Goal: Information Seeking & Learning: Learn about a topic

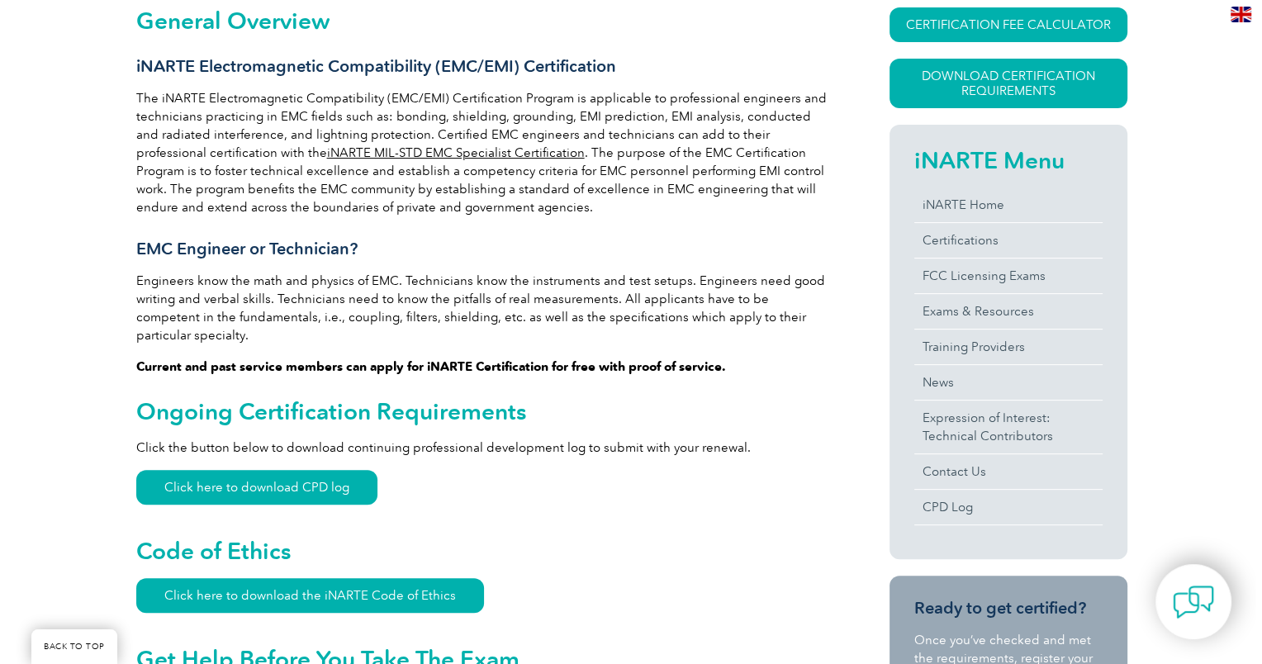
scroll to position [165, 0]
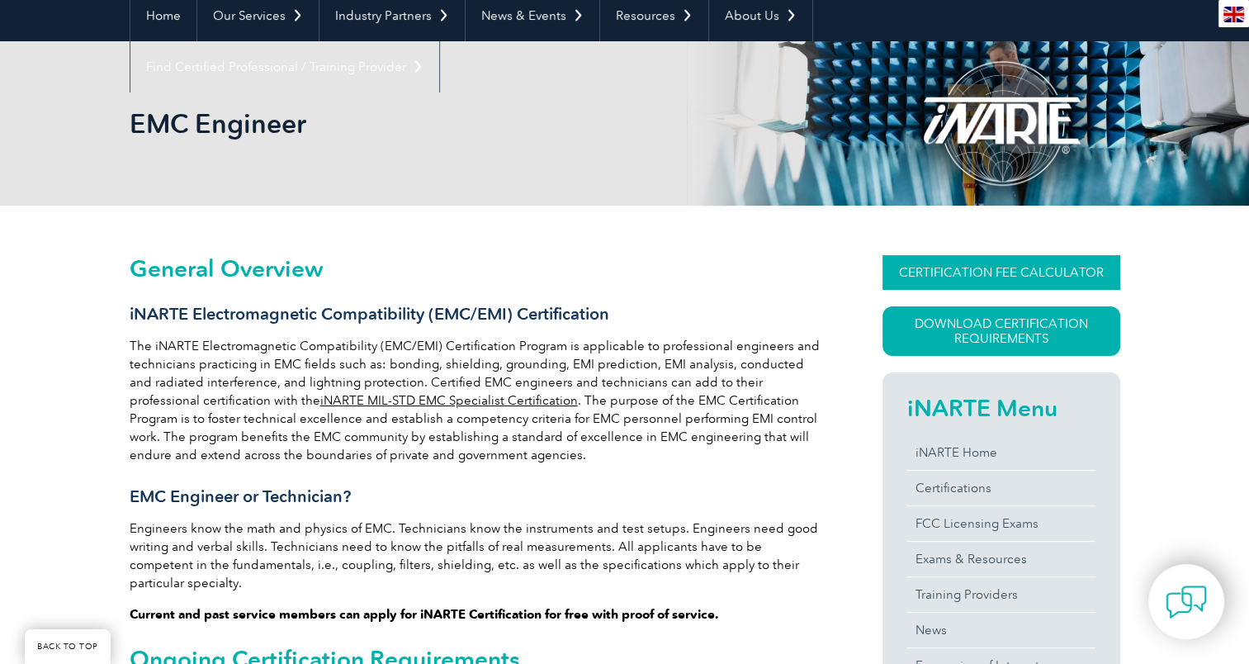
click at [1000, 261] on link "CERTIFICATION FEE CALCULATOR" at bounding box center [1002, 272] width 238 height 35
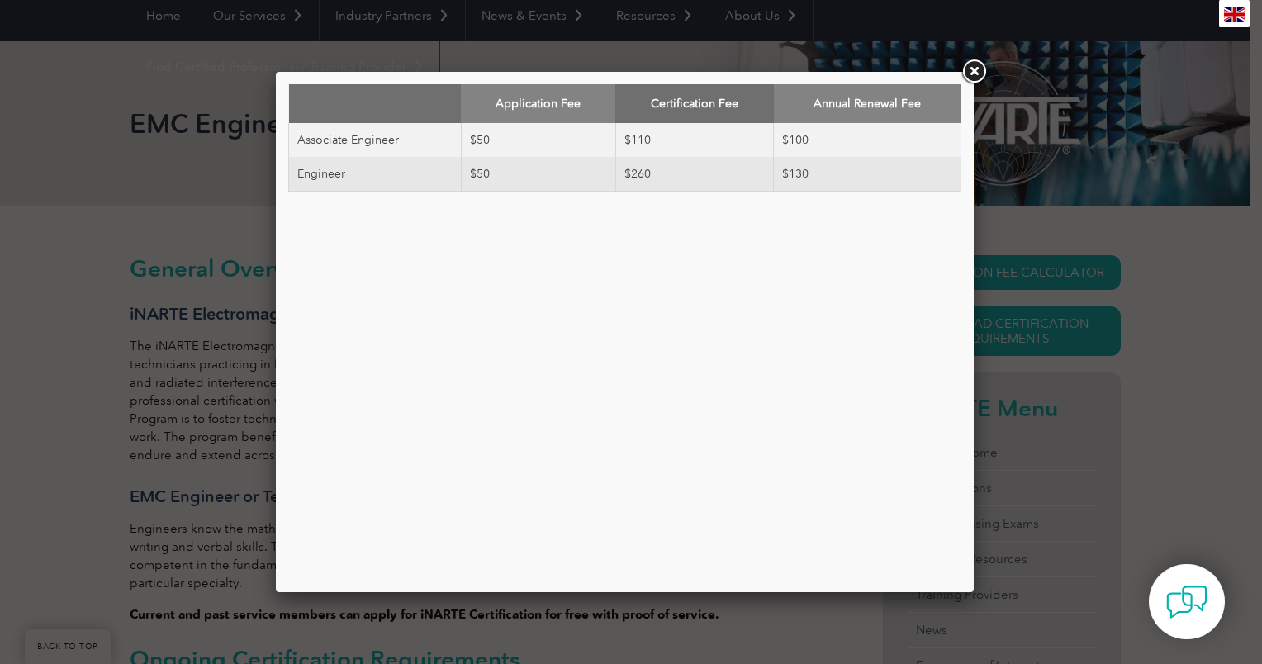
click at [970, 66] on link at bounding box center [974, 72] width 30 height 30
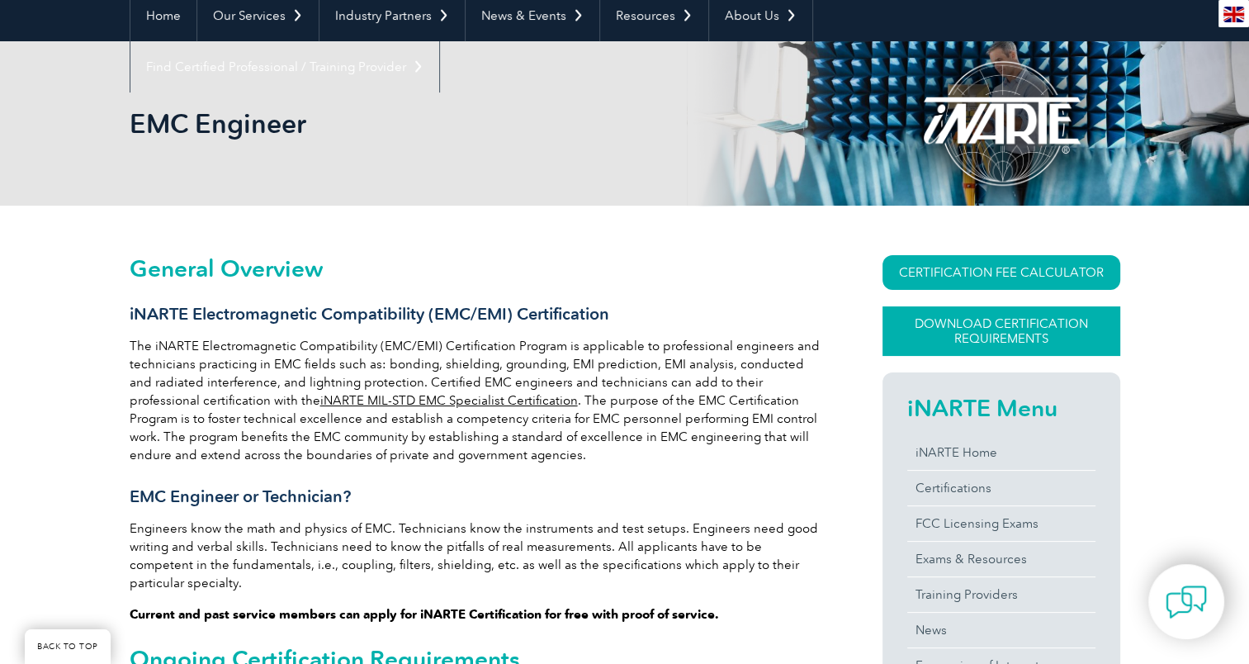
click at [909, 324] on link "Download Certification Requirements" at bounding box center [1002, 331] width 238 height 50
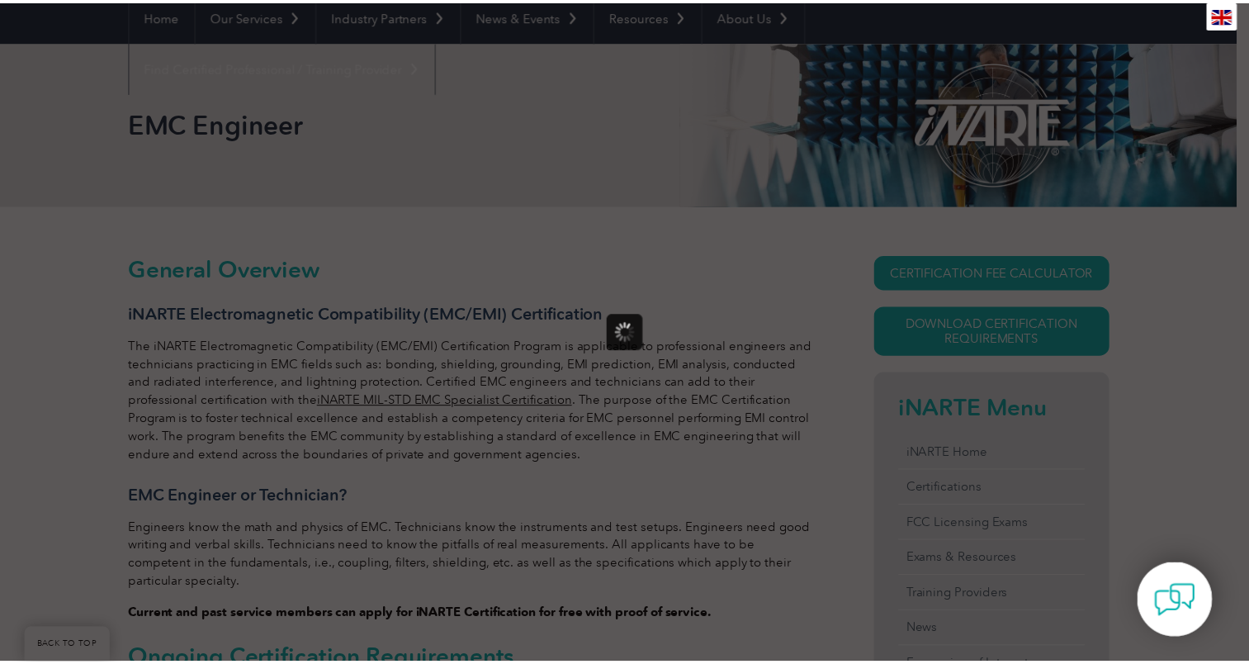
scroll to position [0, 0]
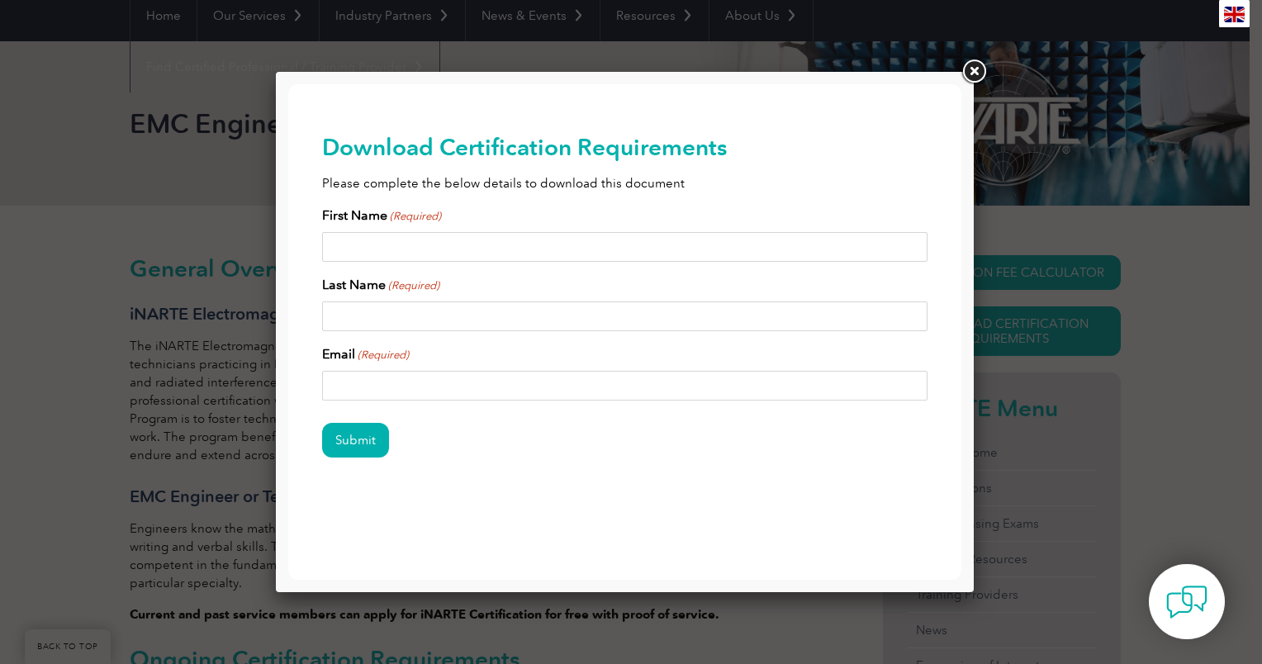
click at [966, 73] on link at bounding box center [974, 72] width 30 height 30
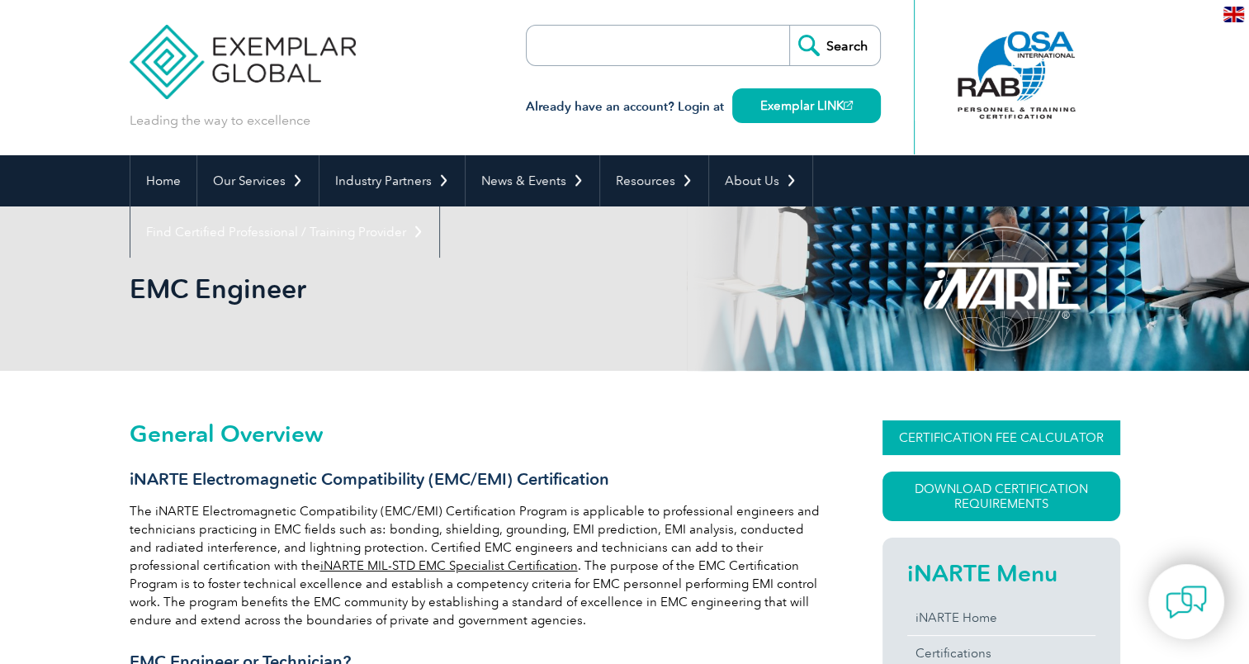
click at [994, 448] on link "CERTIFICATION FEE CALCULATOR" at bounding box center [1002, 437] width 238 height 35
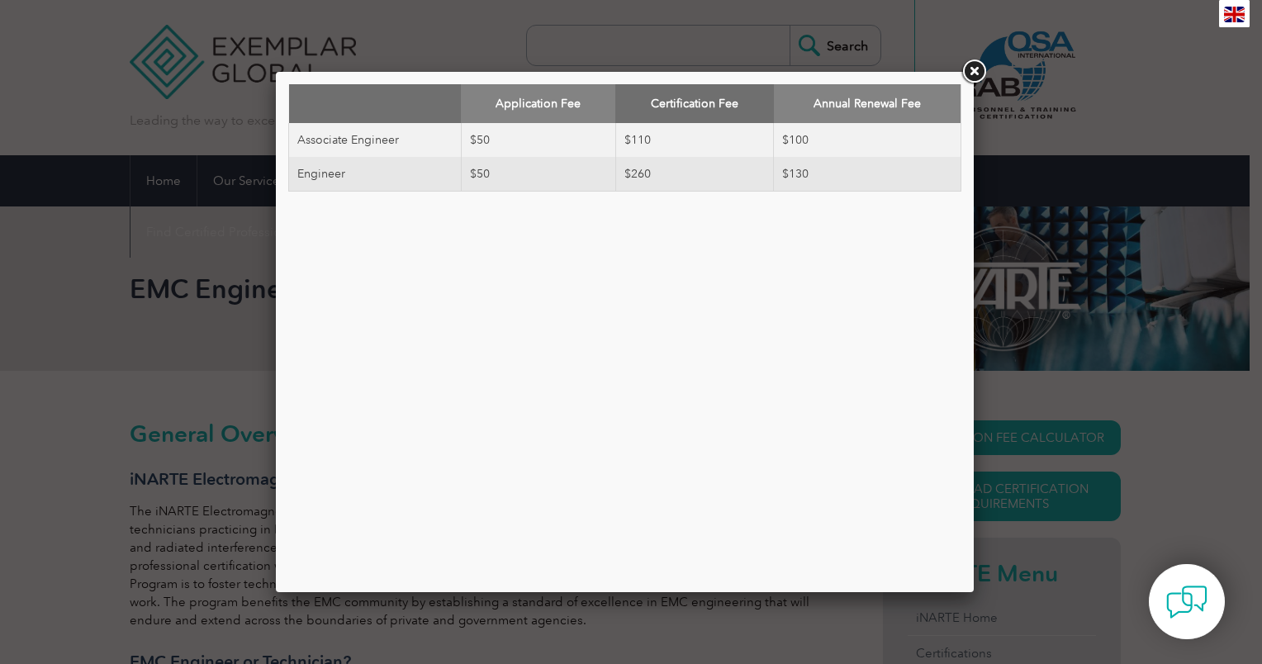
click at [976, 78] on link at bounding box center [974, 72] width 30 height 30
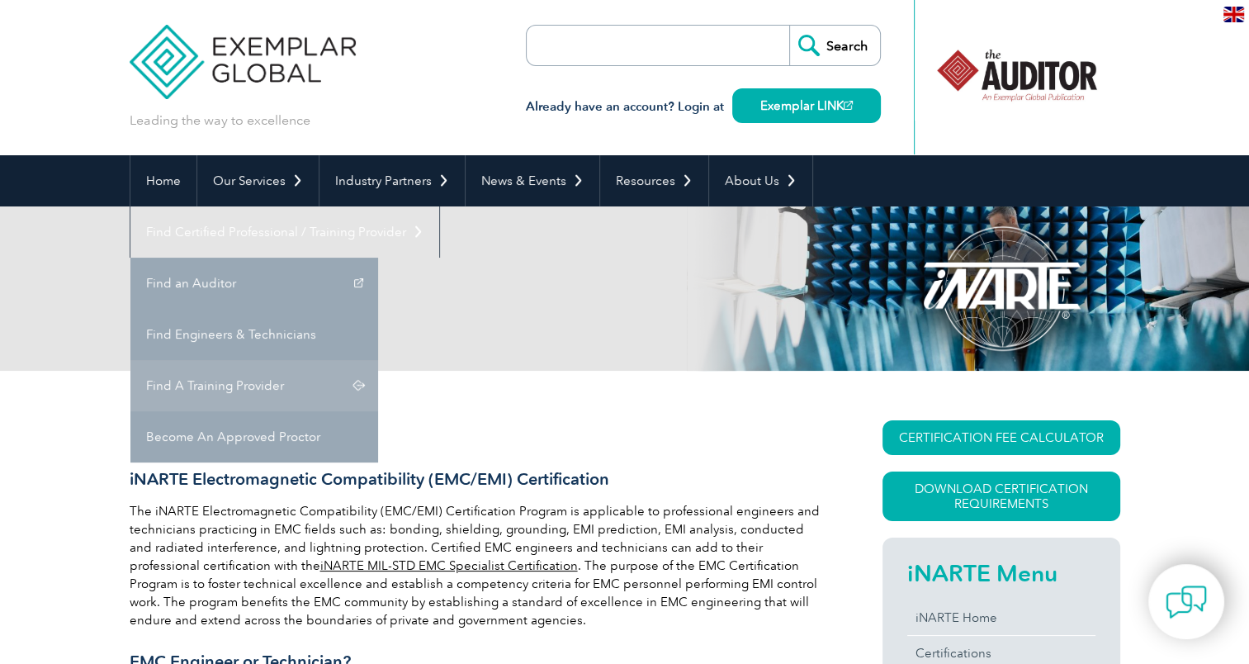
click at [378, 360] on link "Find A Training Provider" at bounding box center [254, 385] width 248 height 51
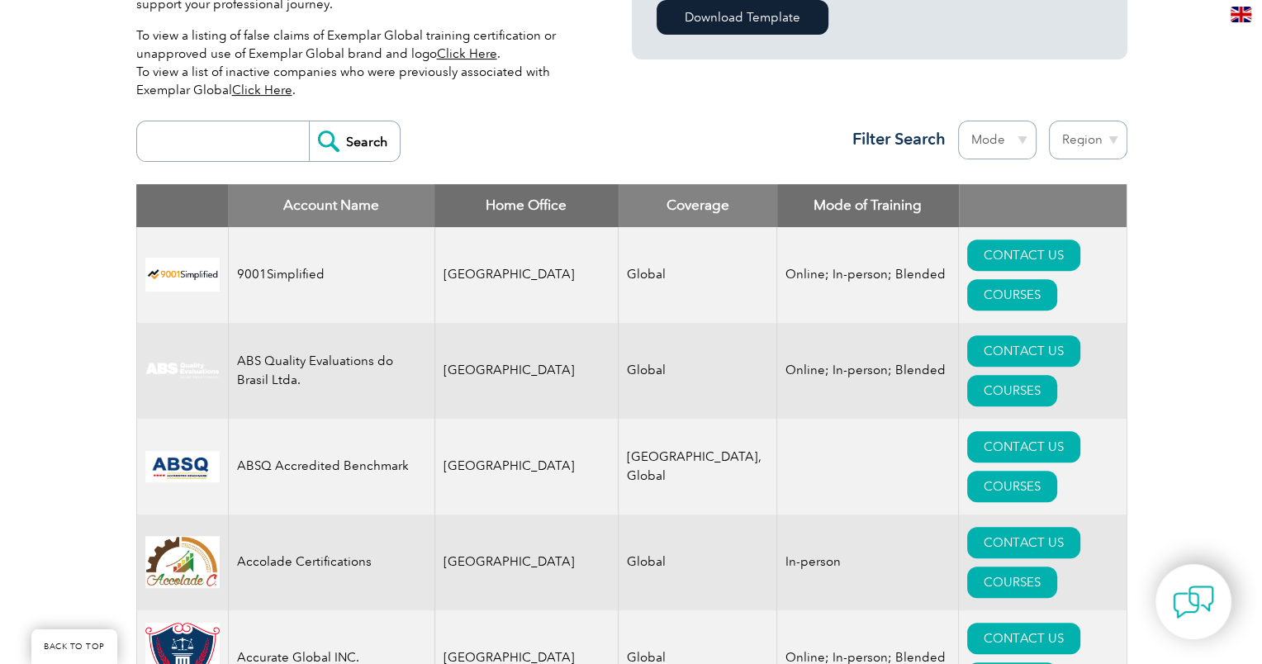
scroll to position [578, 0]
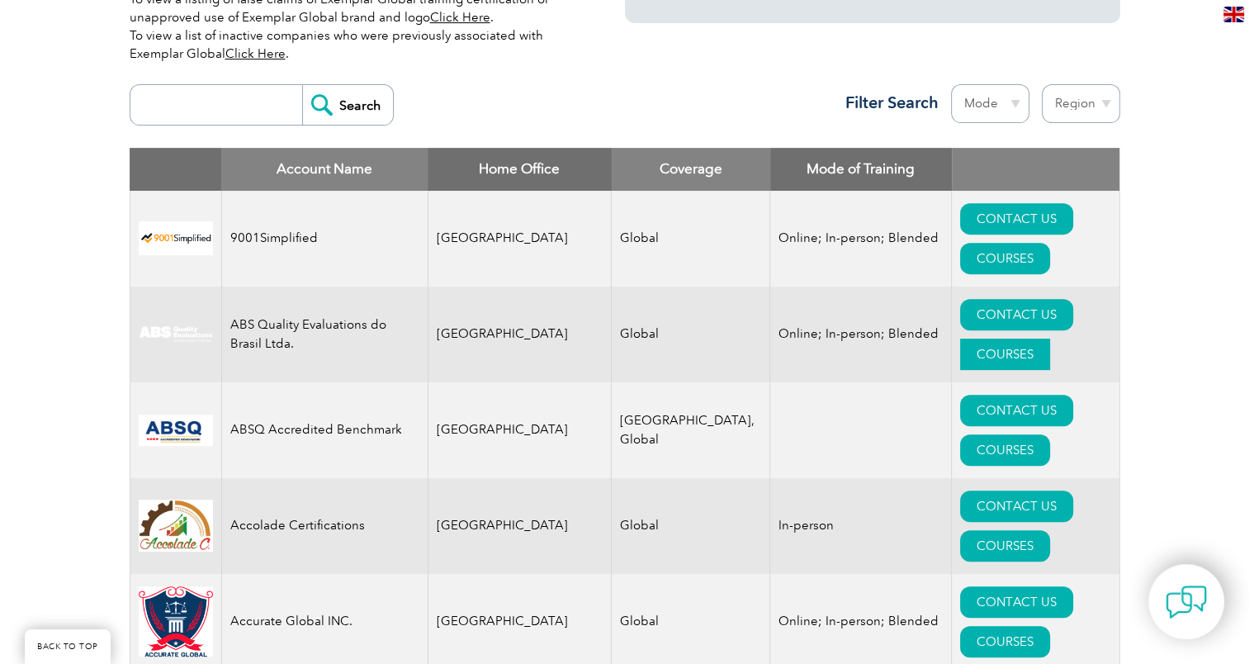
click at [1050, 339] on link "COURSES" at bounding box center [1005, 354] width 90 height 31
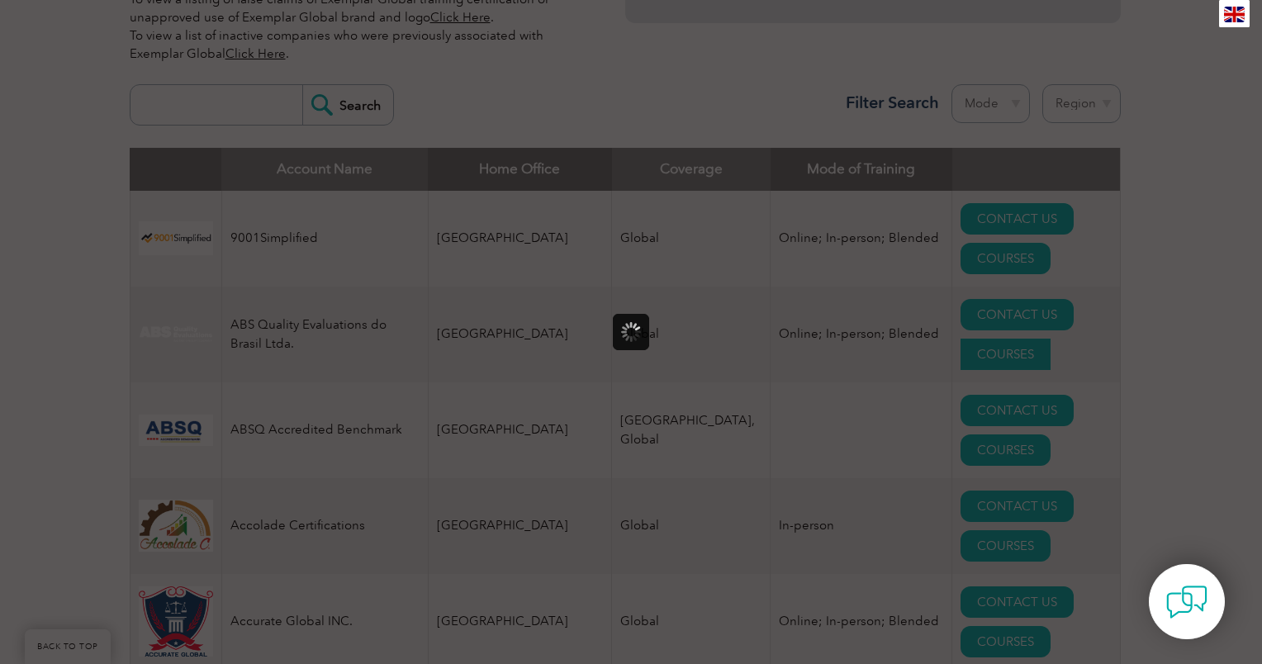
scroll to position [0, 0]
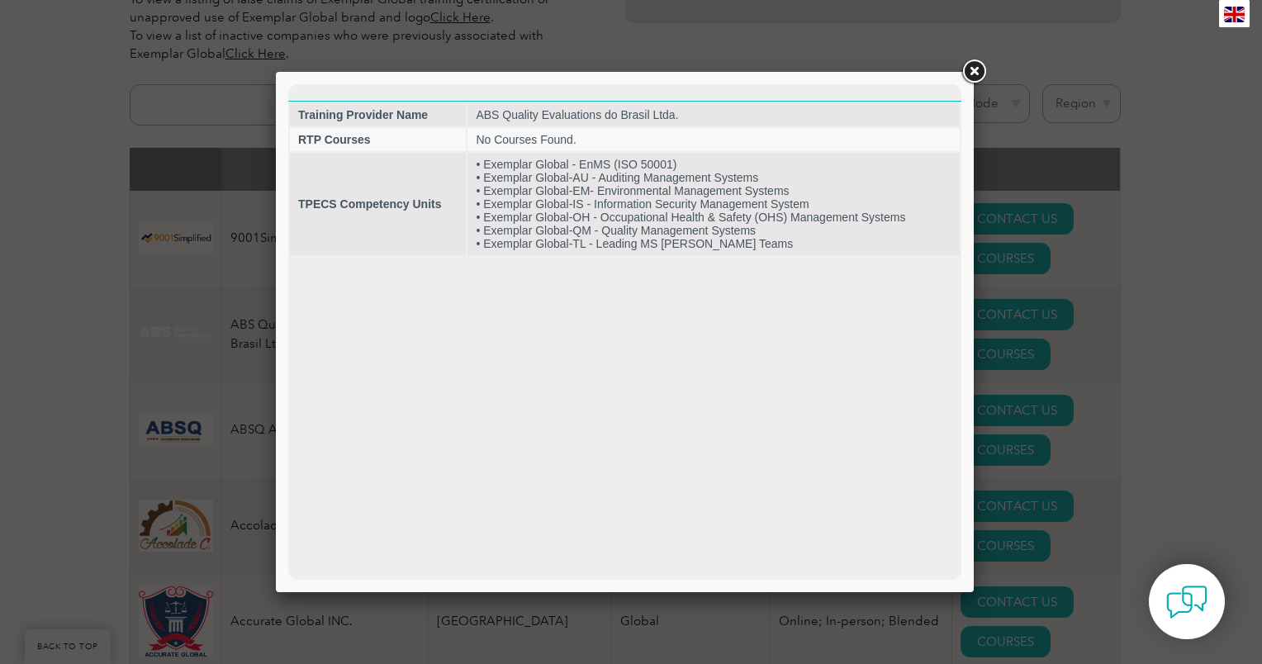
click at [972, 74] on link at bounding box center [974, 72] width 30 height 30
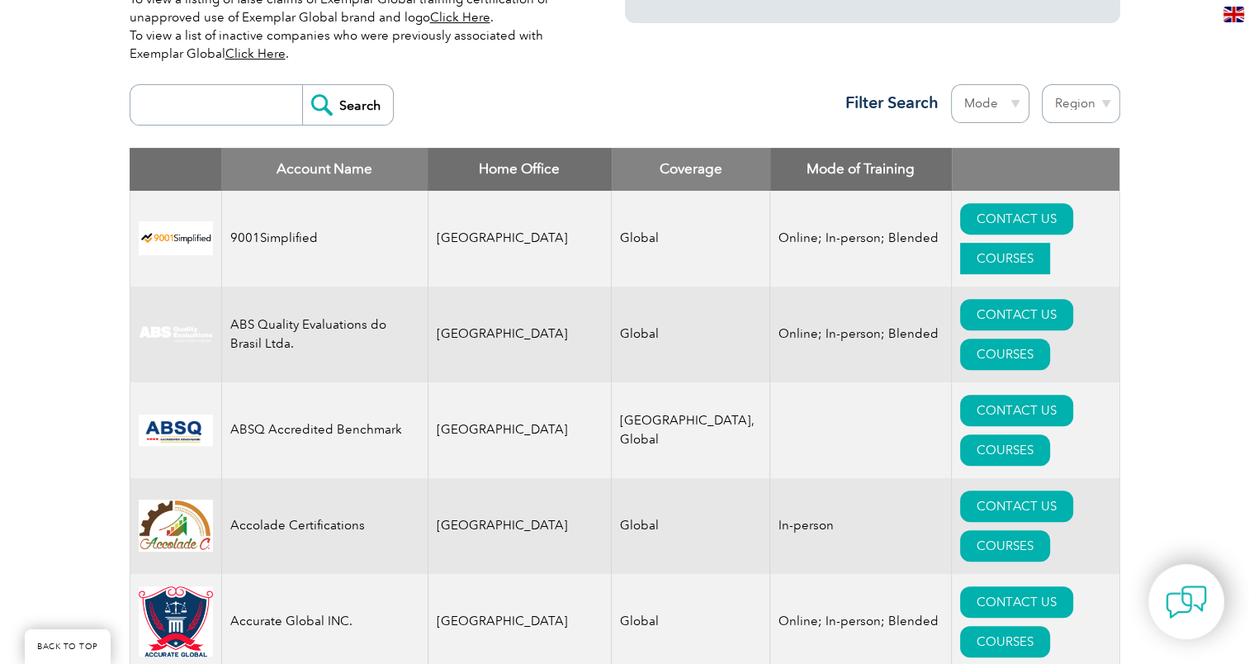
click at [1026, 243] on link "COURSES" at bounding box center [1005, 258] width 90 height 31
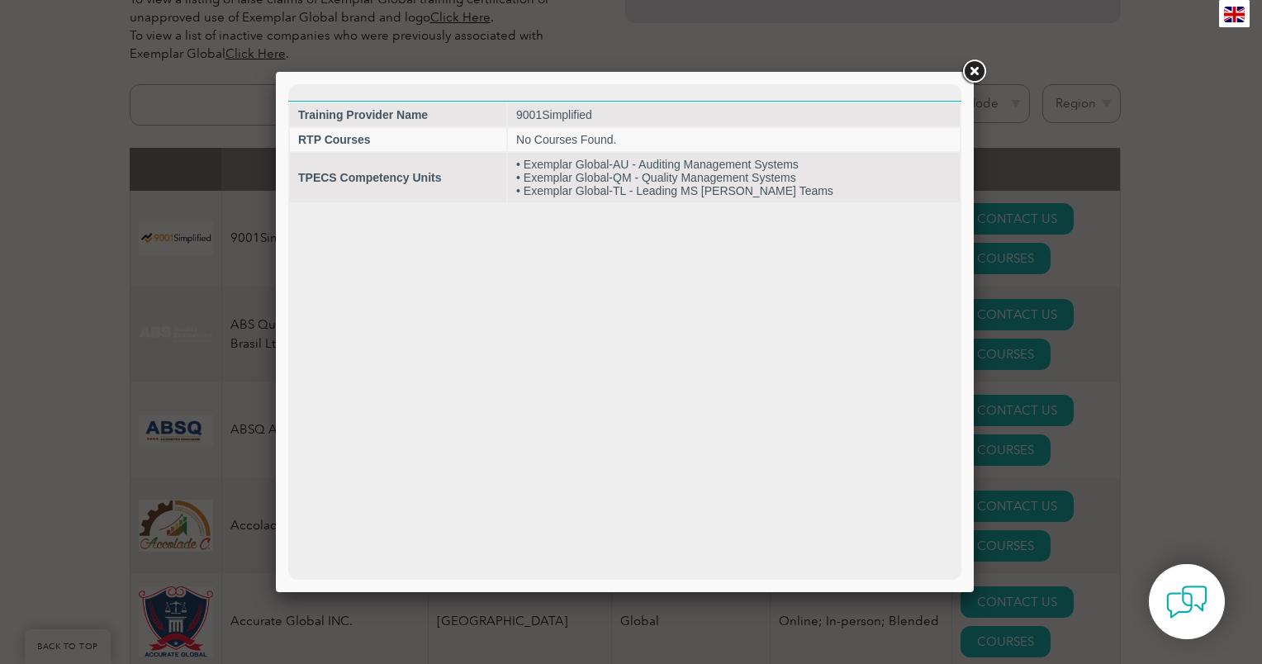
click at [965, 65] on link at bounding box center [974, 72] width 30 height 30
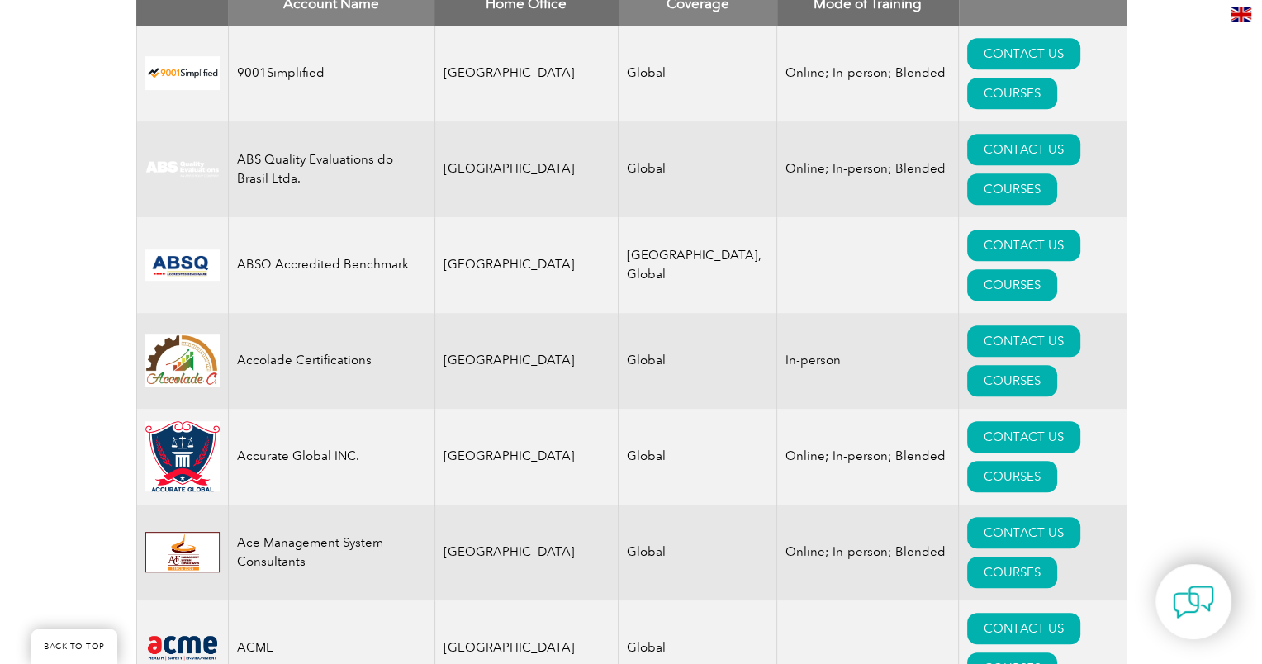
scroll to position [826, 0]
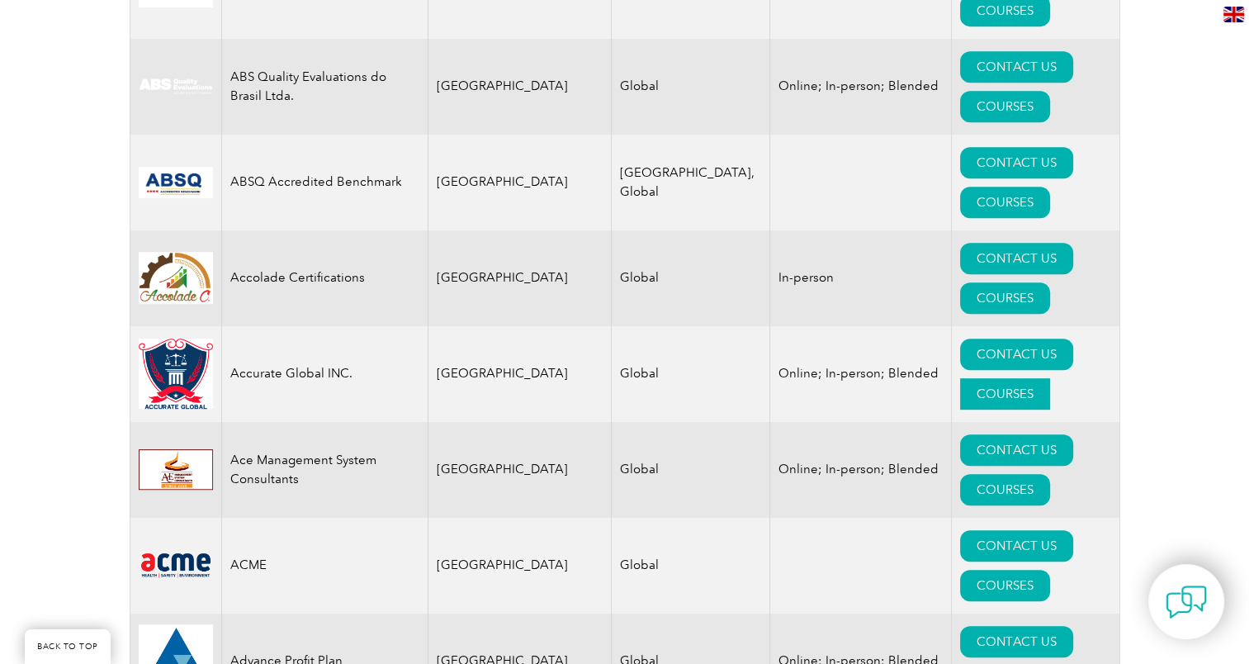
click at [1029, 378] on link "COURSES" at bounding box center [1005, 393] width 90 height 31
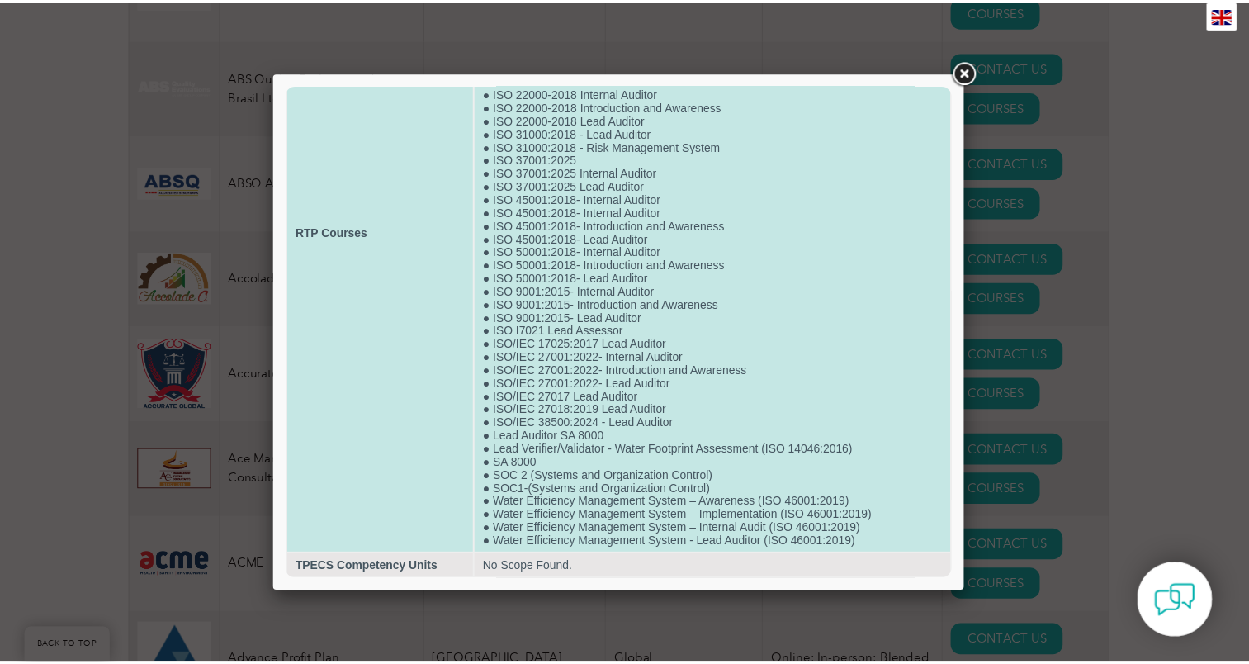
scroll to position [250, 0]
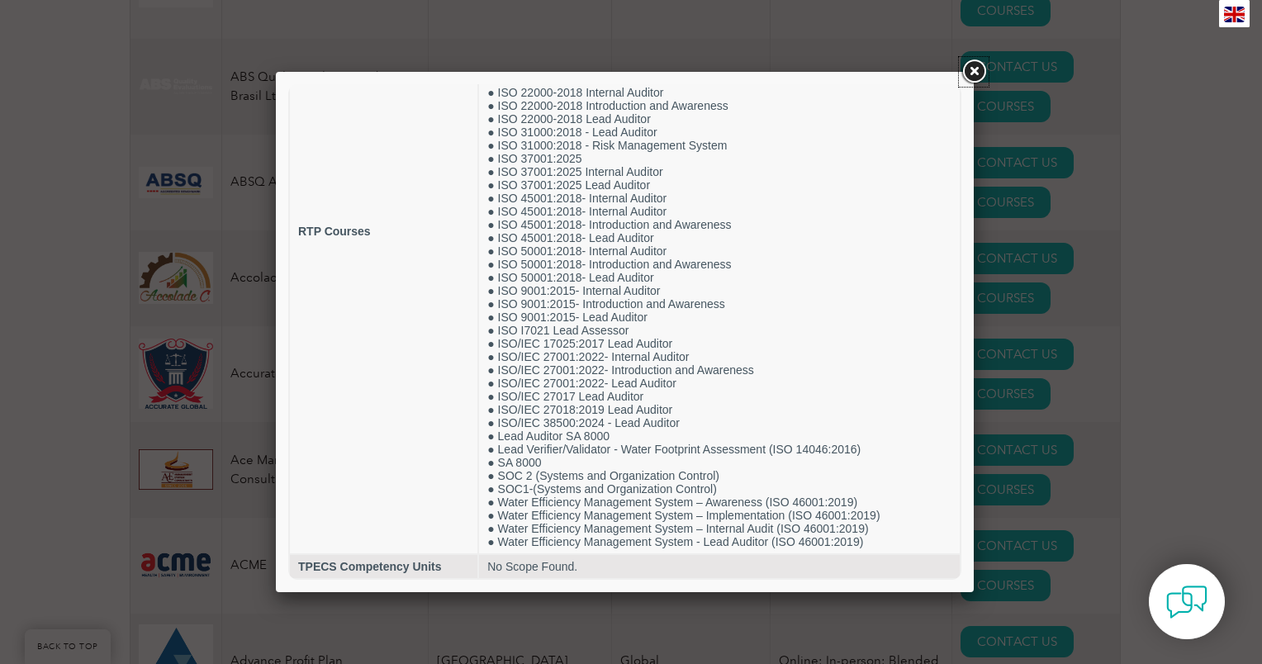
drag, startPoint x: 979, startPoint y: 66, endPoint x: 968, endPoint y: 83, distance: 19.7
click at [979, 66] on link at bounding box center [974, 72] width 30 height 30
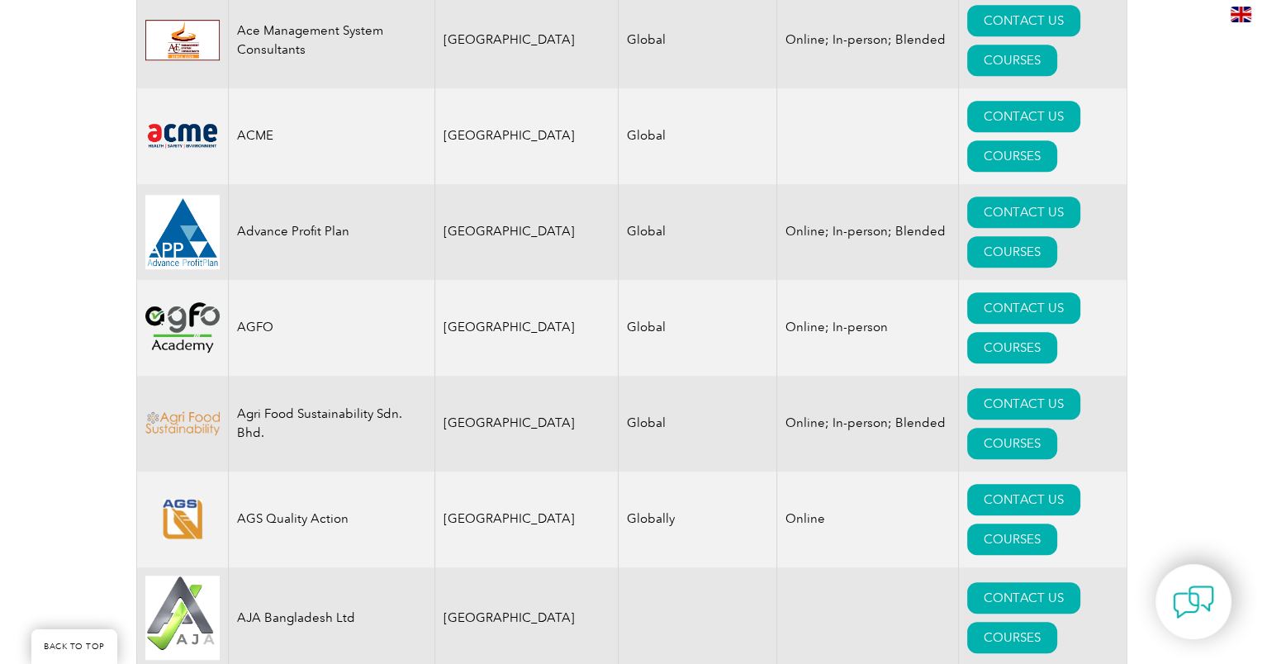
scroll to position [1569, 0]
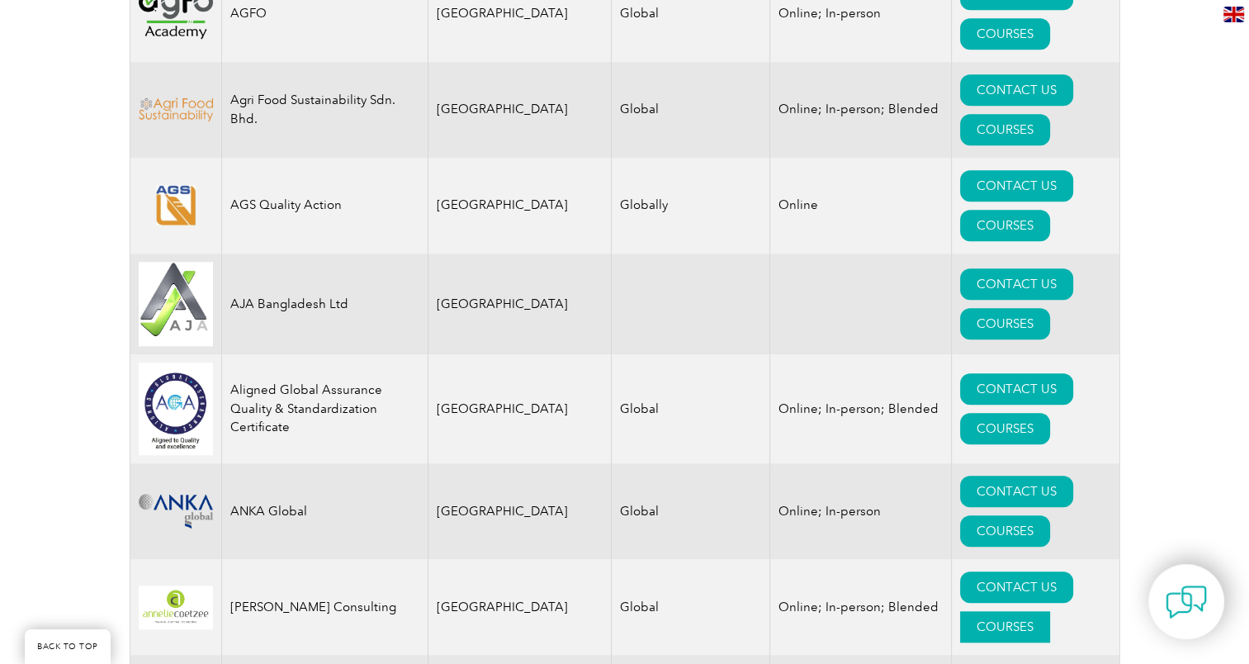
click at [1050, 611] on link "COURSES" at bounding box center [1005, 626] width 90 height 31
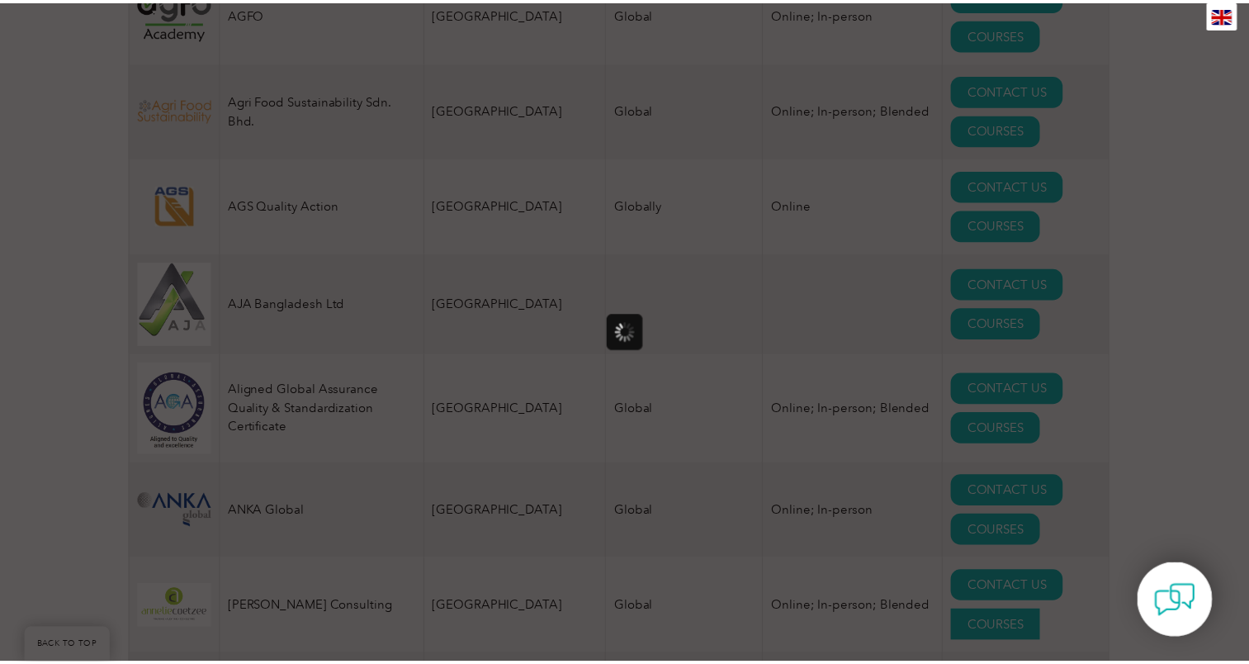
scroll to position [0, 0]
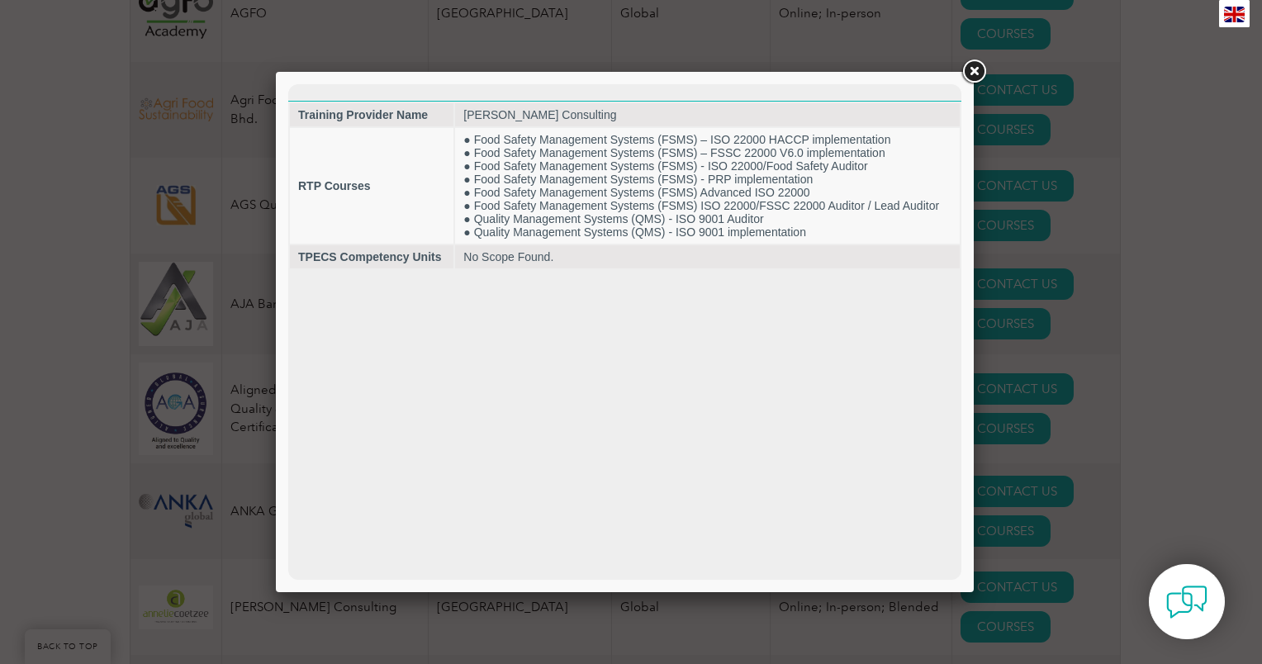
click at [974, 71] on link at bounding box center [974, 72] width 30 height 30
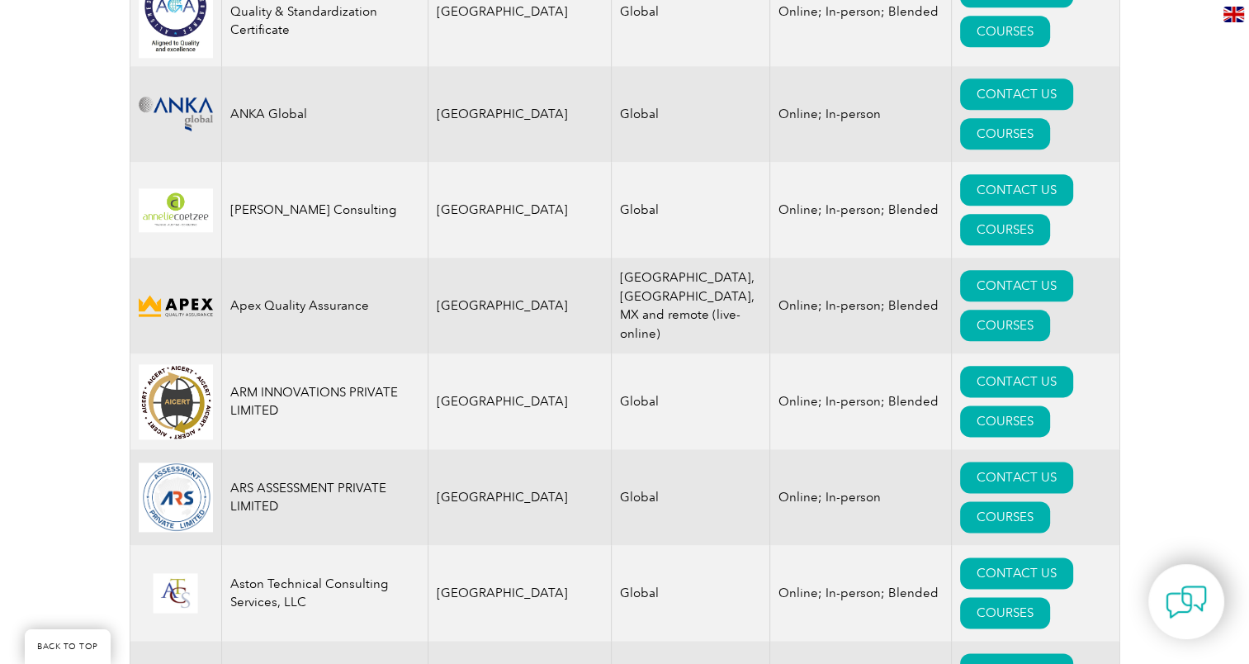
scroll to position [1982, 0]
